Goal: Information Seeking & Learning: Learn about a topic

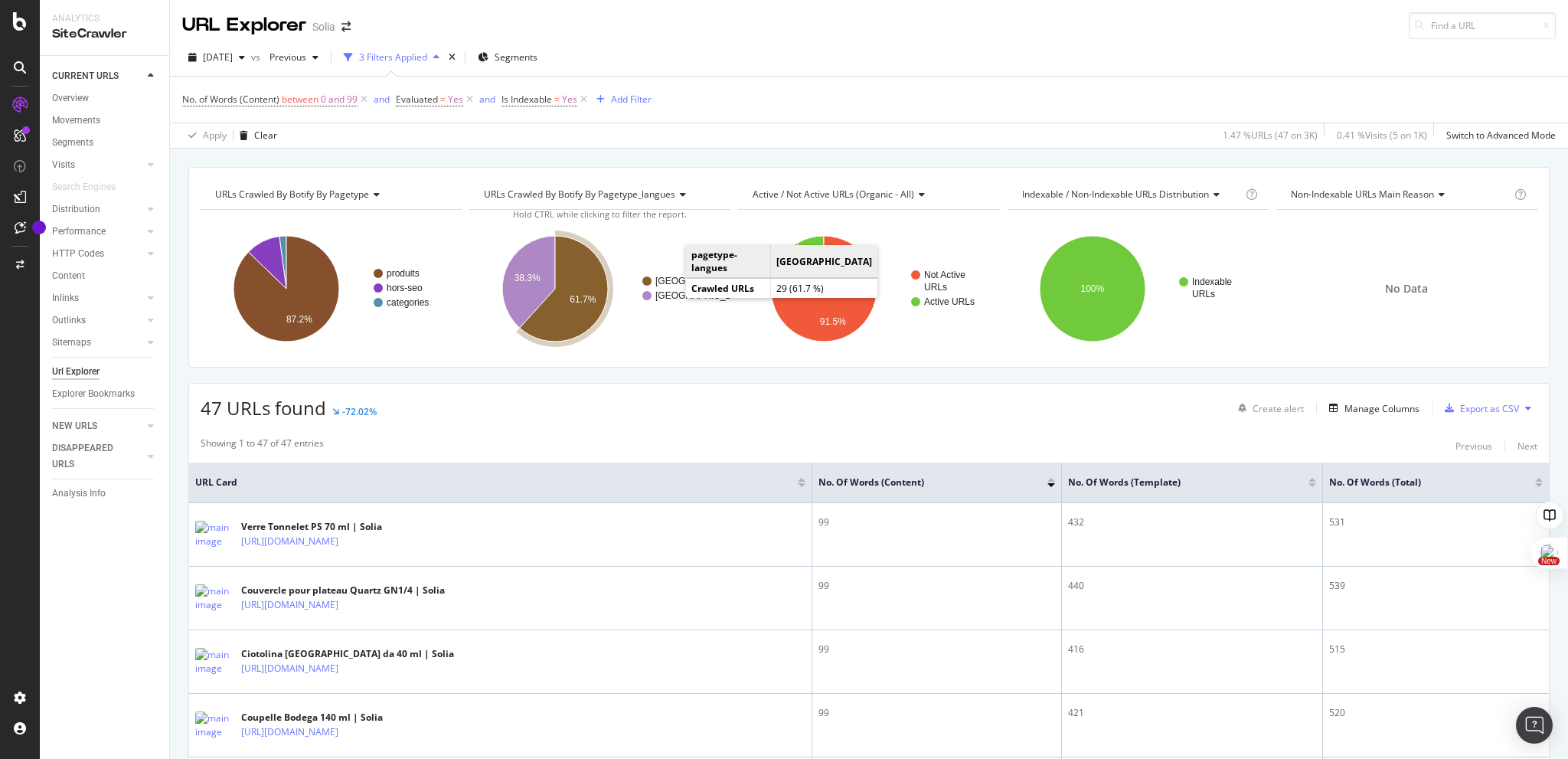
click at [671, 281] on text "[GEOGRAPHIC_DATA]" at bounding box center [703, 282] width 96 height 11
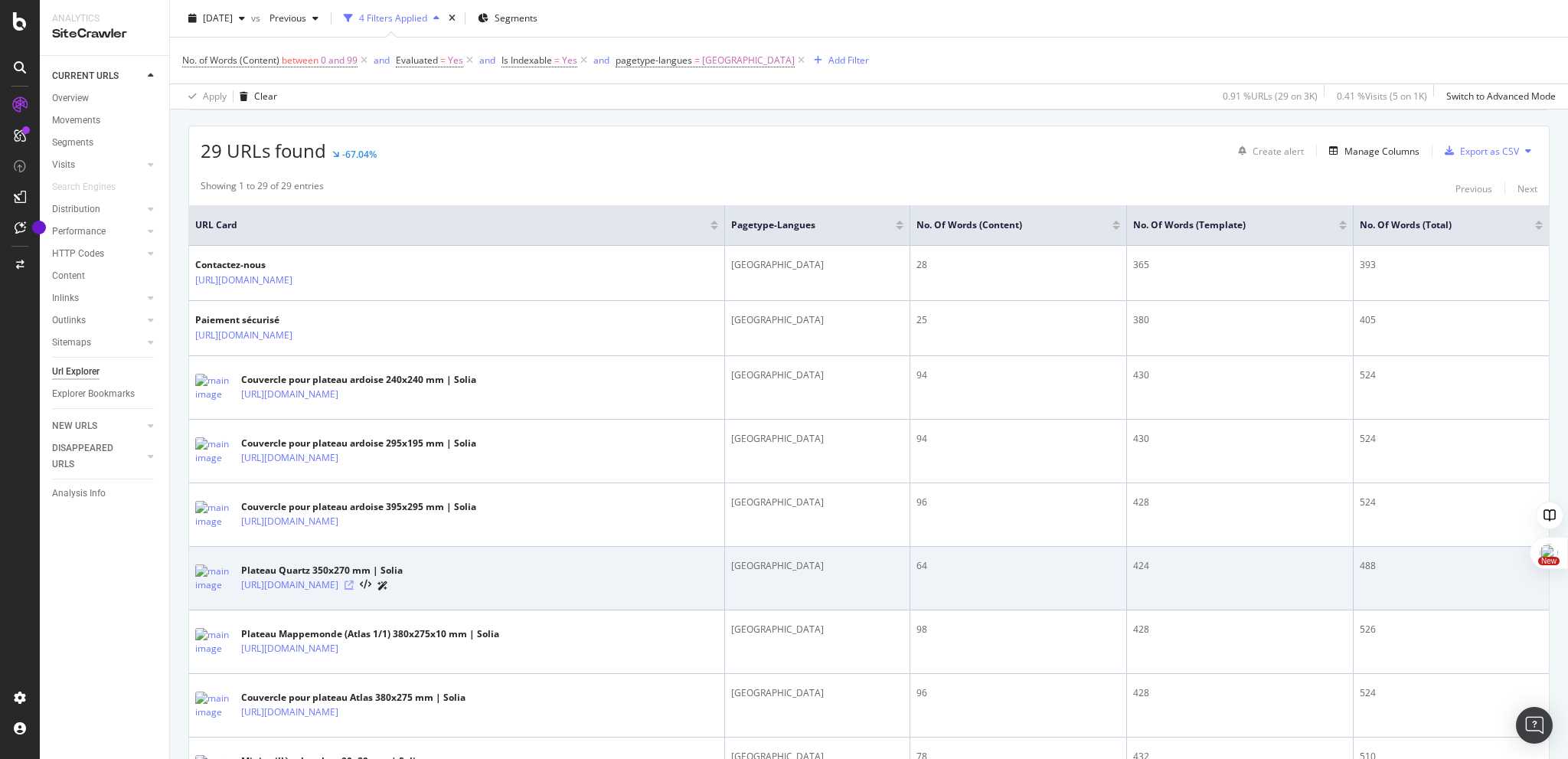
scroll to position [256, 0]
click at [354, 584] on icon at bounding box center [349, 586] width 9 height 9
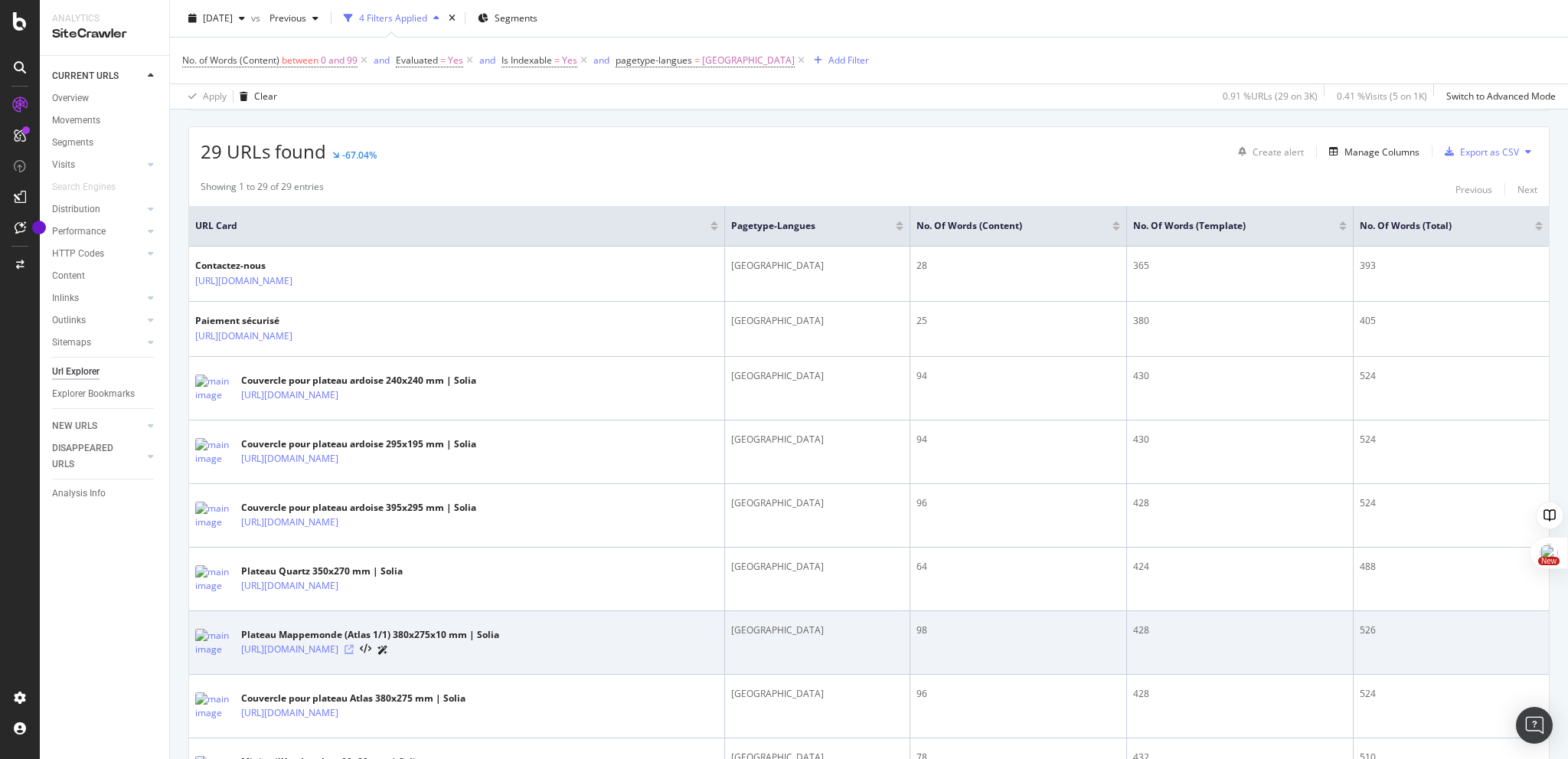
click at [354, 648] on icon at bounding box center [349, 649] width 9 height 9
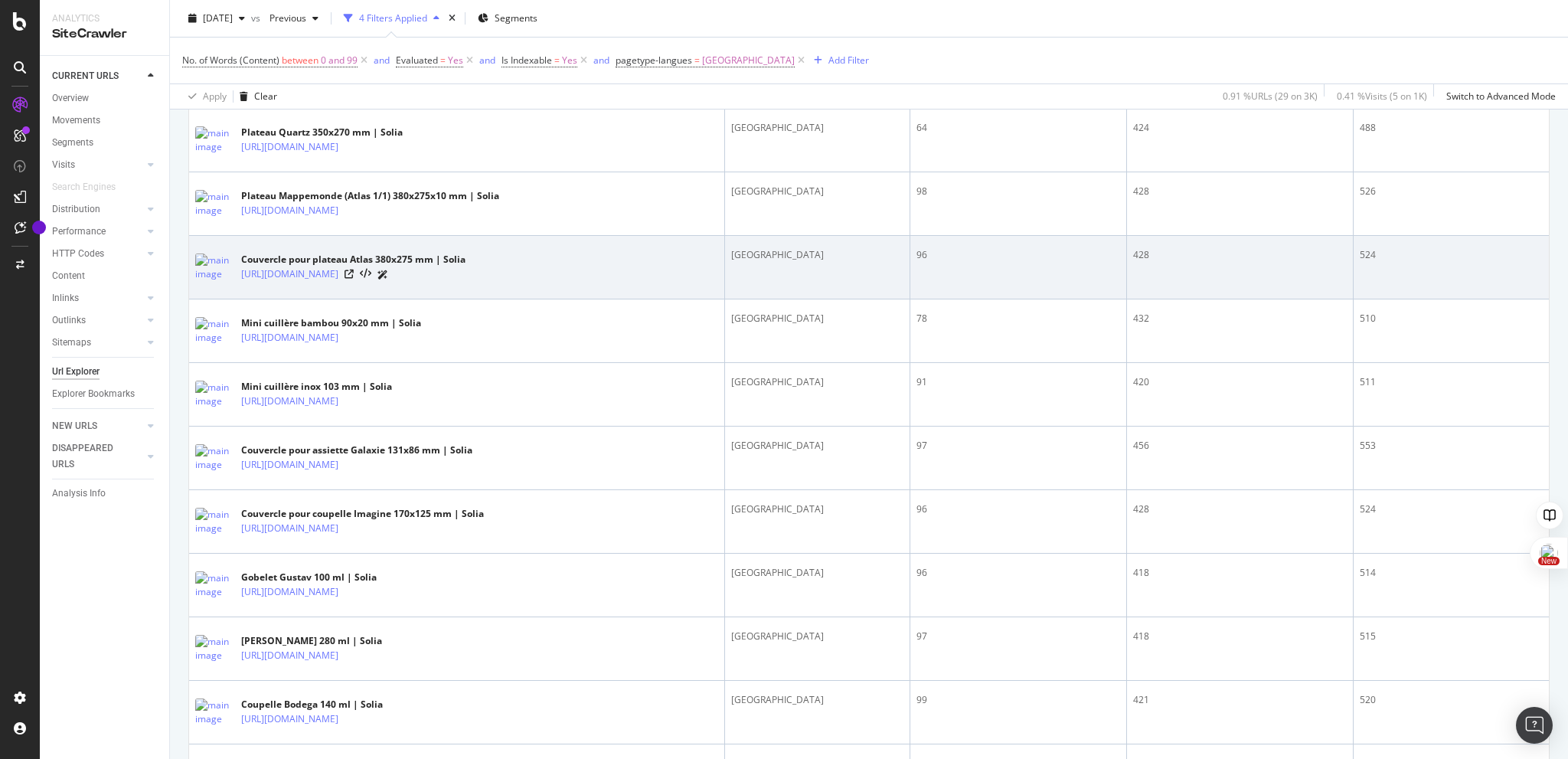
scroll to position [696, 0]
click at [354, 277] on icon at bounding box center [349, 274] width 9 height 9
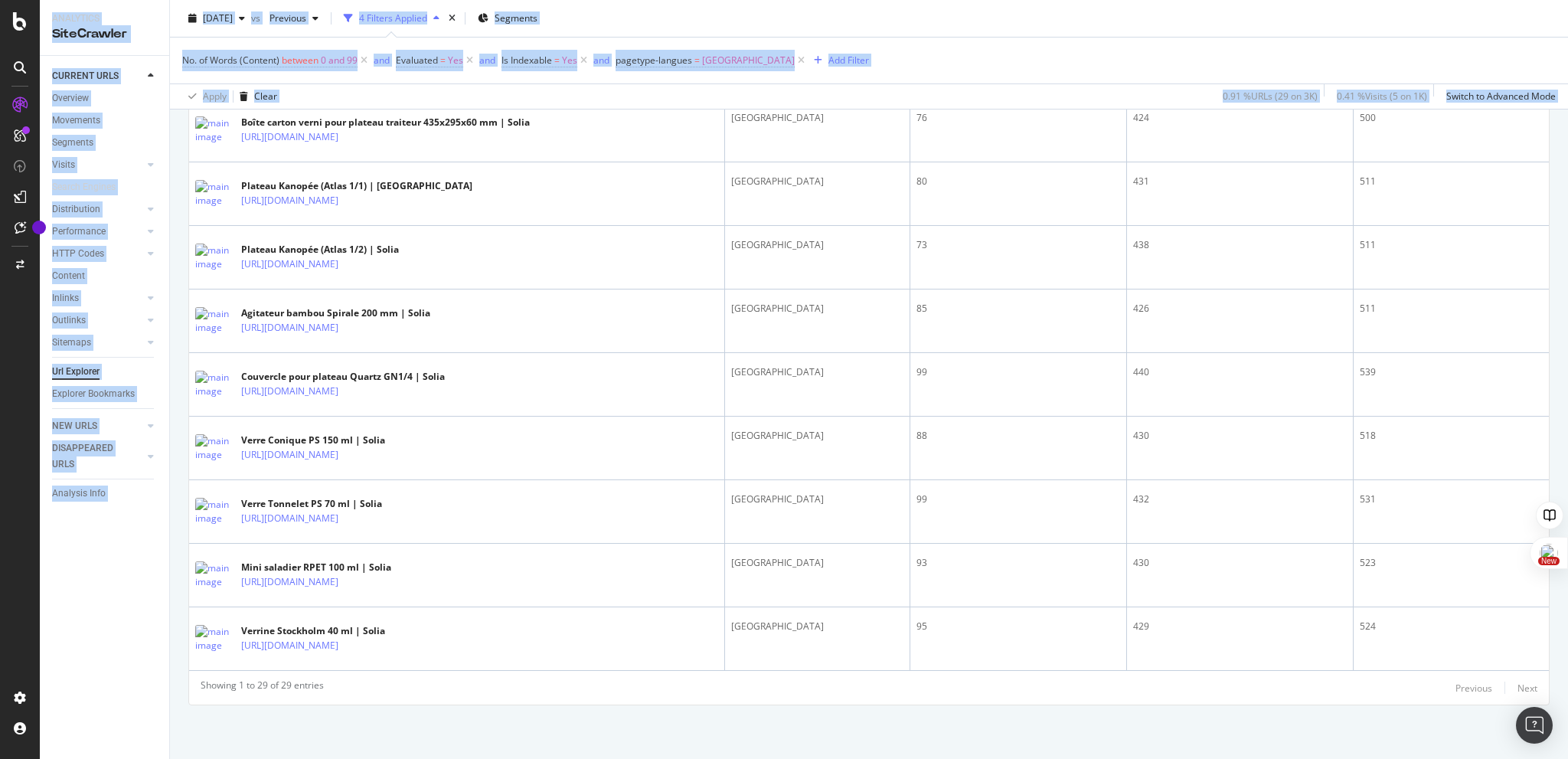
scroll to position [1721, 0]
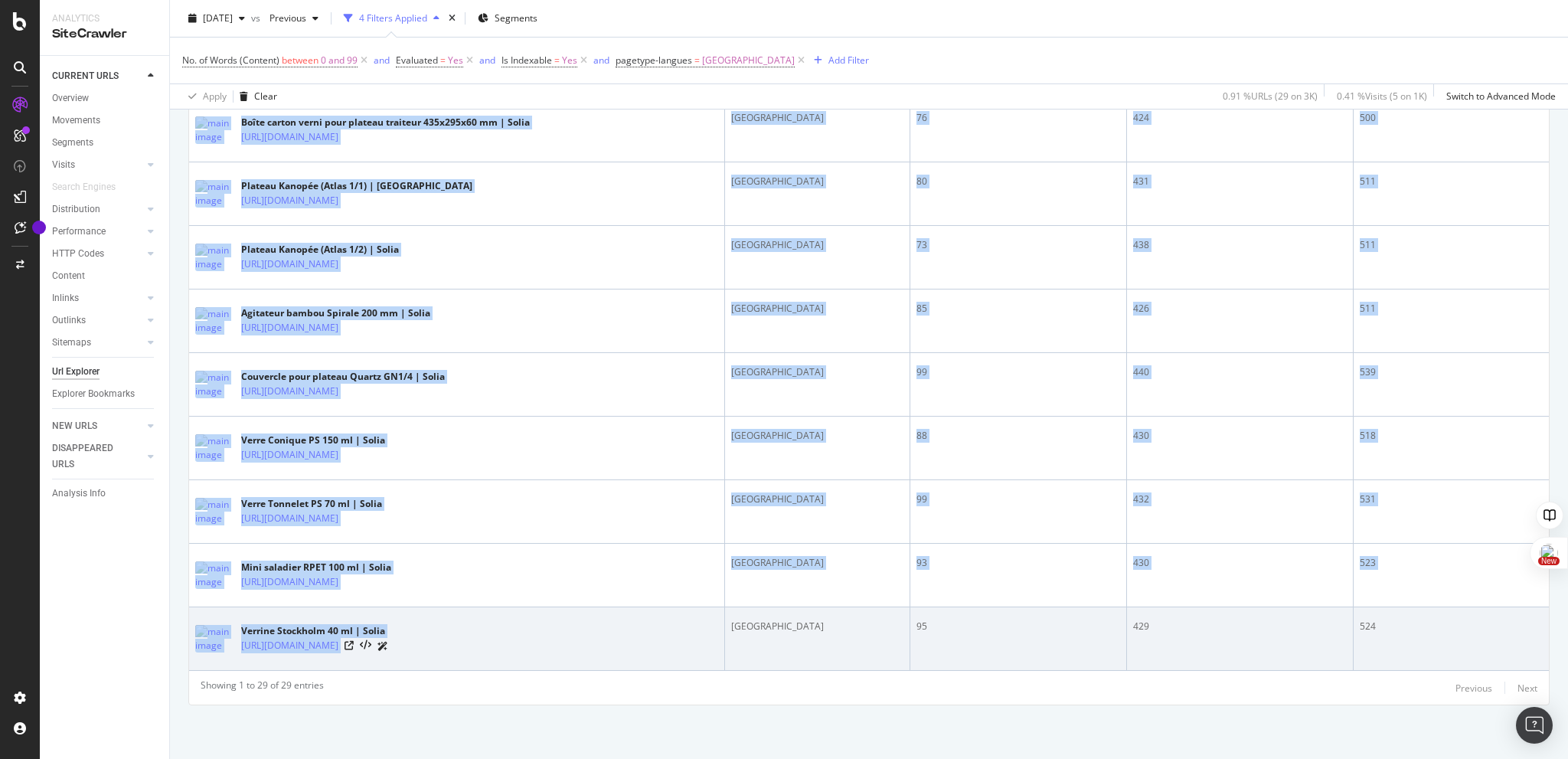
drag, startPoint x: 788, startPoint y: 352, endPoint x: 735, endPoint y: 643, distance: 295.8
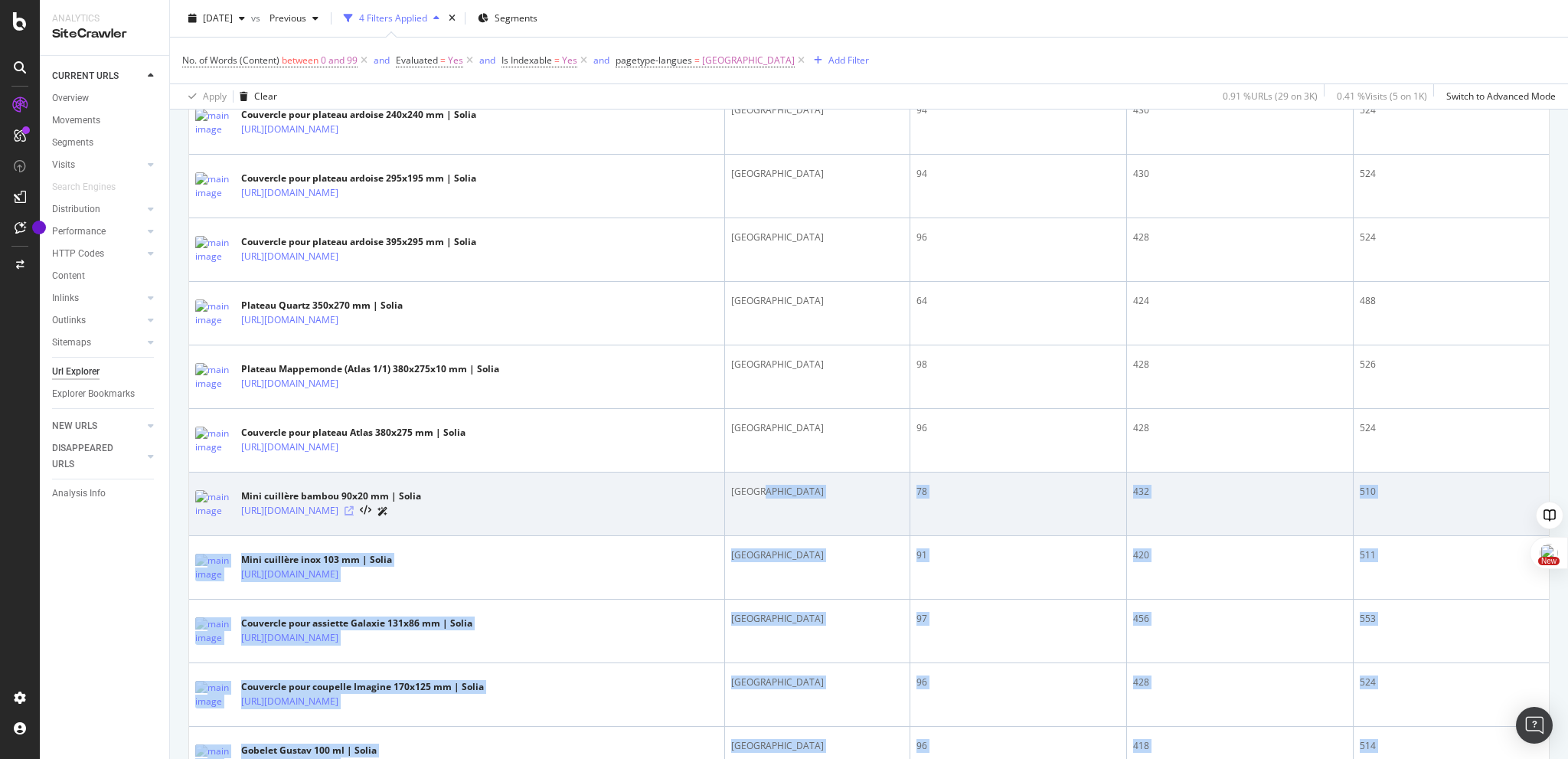
scroll to position [522, 0]
click at [354, 515] on icon at bounding box center [349, 512] width 9 height 9
